Goal: Information Seeking & Learning: Learn about a topic

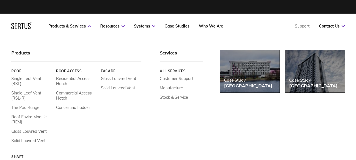
click at [33, 106] on link "The Pod Range" at bounding box center [25, 107] width 28 height 5
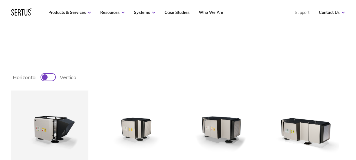
scroll to position [113, 0]
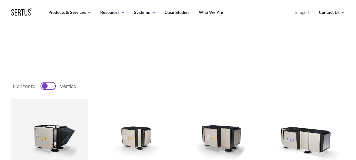
click at [50, 86] on div at bounding box center [51, 85] width 3 height 3
checkbox input "true"
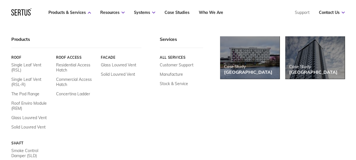
scroll to position [311, 0]
click at [28, 102] on link "Roof Enviro Module (REM)" at bounding box center [31, 105] width 40 height 10
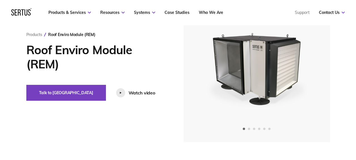
scroll to position [57, 0]
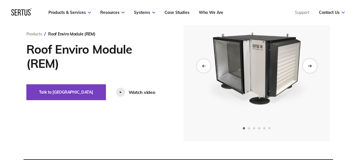
click at [313, 64] on div "Next slide" at bounding box center [310, 66] width 14 height 14
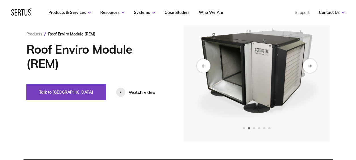
click at [313, 64] on div "Next slide" at bounding box center [310, 66] width 14 height 14
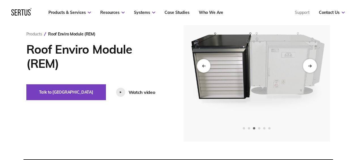
click at [309, 66] on icon "Next slide" at bounding box center [310, 65] width 4 height 3
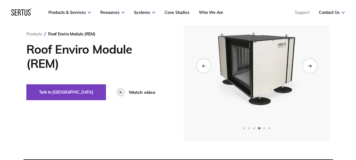
click at [309, 66] on icon "Next slide" at bounding box center [310, 65] width 4 height 3
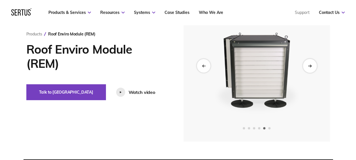
click at [309, 66] on icon "Next slide" at bounding box center [310, 65] width 4 height 3
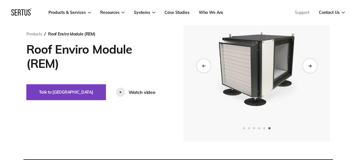
click at [309, 66] on icon "Next slide" at bounding box center [310, 65] width 4 height 3
click at [203, 66] on icon "Previous slide" at bounding box center [202, 65] width 1 height 2
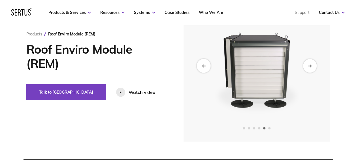
click at [203, 66] on icon "Previous slide" at bounding box center [202, 65] width 1 height 2
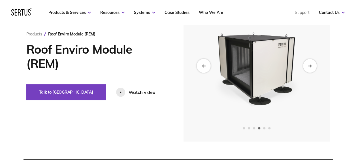
click at [203, 66] on icon "Previous slide" at bounding box center [202, 65] width 1 height 2
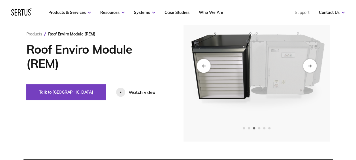
click at [203, 66] on icon "Previous slide" at bounding box center [202, 65] width 1 height 2
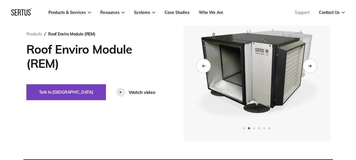
click at [203, 66] on icon "Previous slide" at bounding box center [202, 65] width 1 height 2
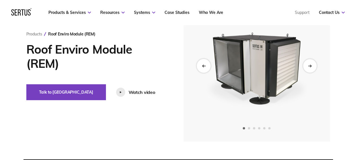
click at [203, 66] on icon "Previous slide" at bounding box center [202, 65] width 1 height 2
click at [313, 62] on div "Next slide" at bounding box center [310, 66] width 14 height 14
